Goal: Find specific page/section: Find specific page/section

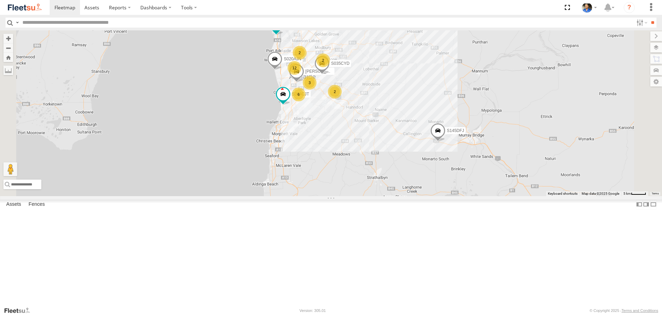
drag, startPoint x: 422, startPoint y: 103, endPoint x: 422, endPoint y: 112, distance: 8.3
click at [422, 112] on div "S145DFJ S952BBS S020AJN S521CSO S364CJT S891CUO S035CYD [PERSON_NAME] 6 12 2 3 …" at bounding box center [331, 112] width 662 height 165
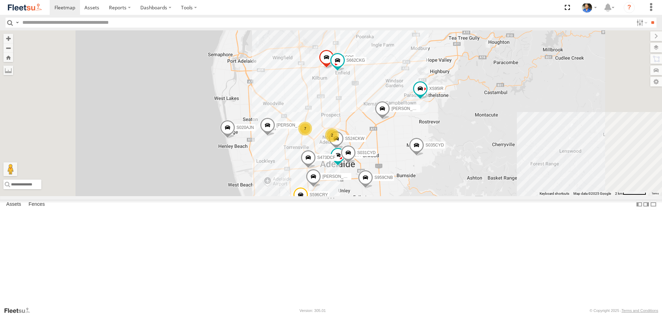
click at [312, 135] on div "7" at bounding box center [305, 129] width 14 height 14
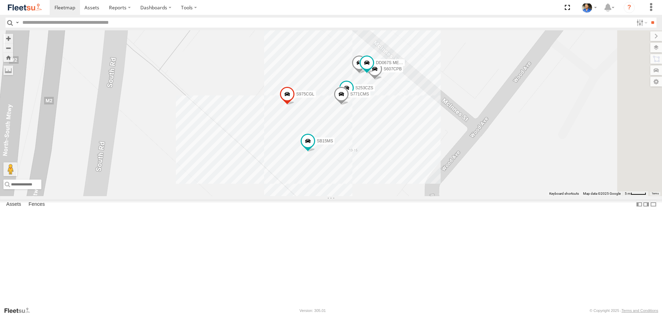
click at [516, 184] on div "S145DFJ S952BBS S020AJN S521CSO S364CJT S891CUO S035CYD [PERSON_NAME] S831COS S…" at bounding box center [331, 112] width 662 height 165
click at [34, 9] on img at bounding box center [25, 7] width 36 height 9
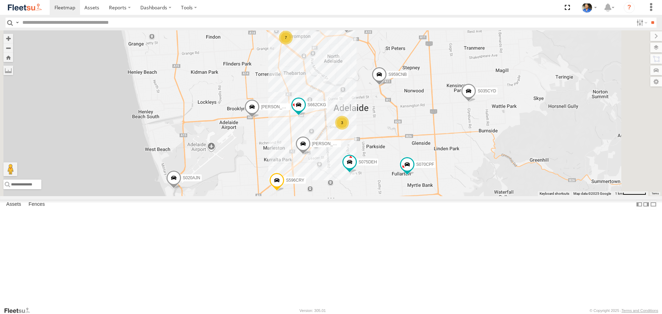
click at [293, 44] on div "7" at bounding box center [286, 38] width 14 height 14
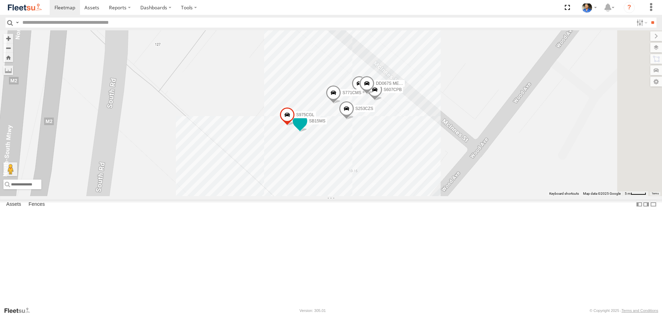
click at [306, 127] on span at bounding box center [300, 121] width 12 height 12
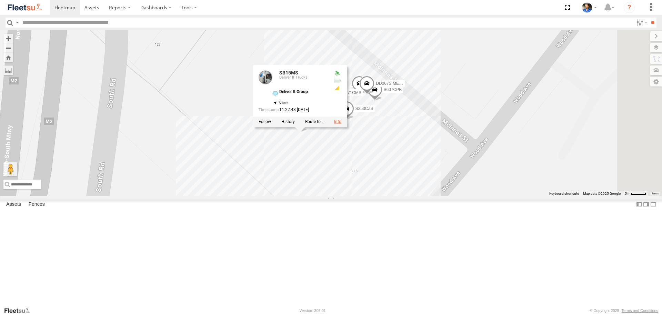
click at [341, 124] on link at bounding box center [337, 121] width 7 height 5
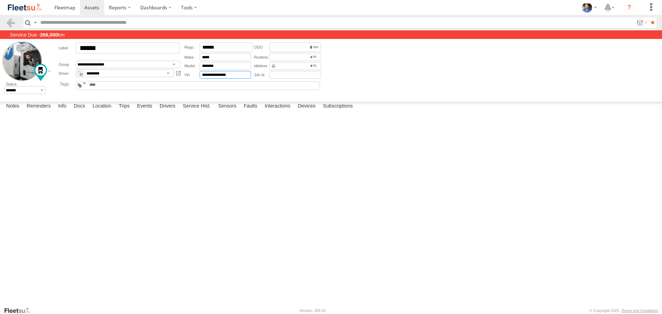
drag, startPoint x: 241, startPoint y: 75, endPoint x: 183, endPoint y: 75, distance: 58.3
click at [184, 75] on div "**********" at bounding box center [217, 75] width 67 height 8
